Goal: Information Seeking & Learning: Learn about a topic

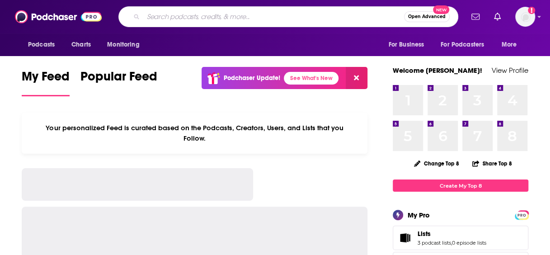
click at [295, 12] on input "Search podcasts, credits, & more..." at bounding box center [273, 16] width 261 height 14
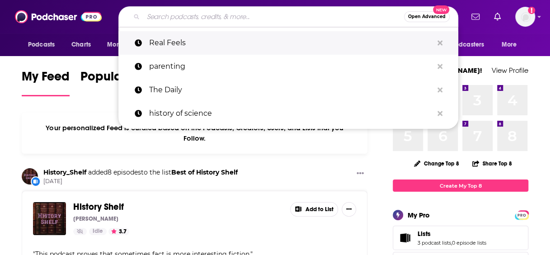
click at [220, 40] on p "Real Feels" at bounding box center [291, 42] width 284 height 23
type input "Real Feels"
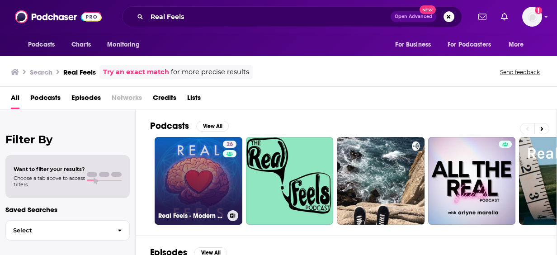
click at [191, 150] on link "26 Real Feels - Modern Masculinity with [PERSON_NAME]" at bounding box center [198, 181] width 88 height 88
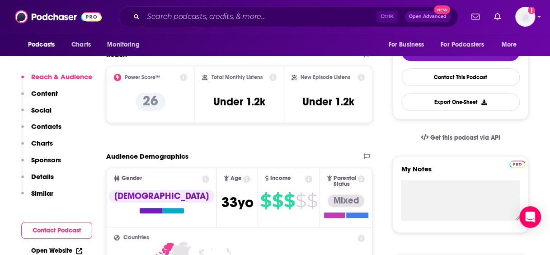
scroll to position [272, 0]
